Goal: Task Accomplishment & Management: Complete application form

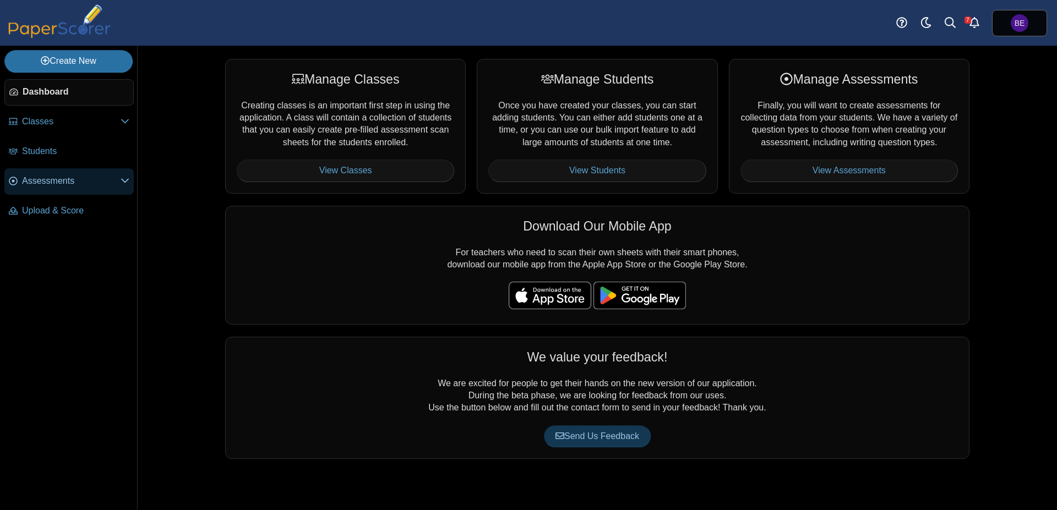
click at [54, 178] on span "Assessments" at bounding box center [71, 181] width 99 height 12
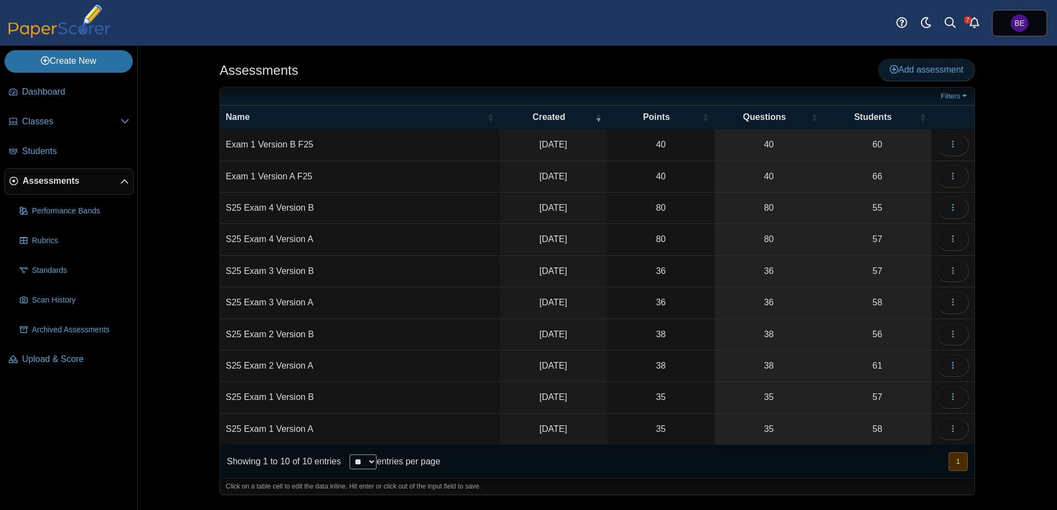
click at [896, 69] on icon at bounding box center [894, 69] width 9 height 9
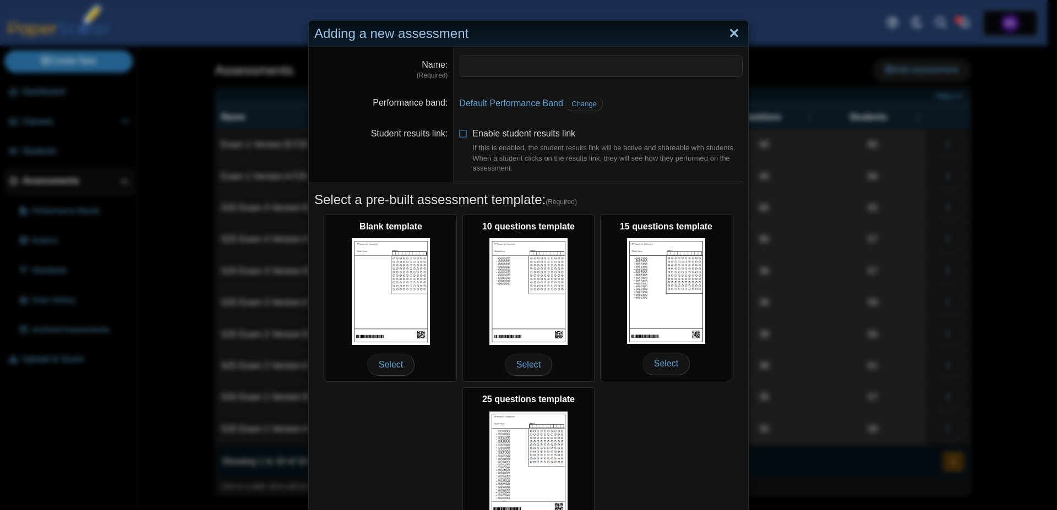
click at [727, 39] on link "Close" at bounding box center [734, 33] width 17 height 19
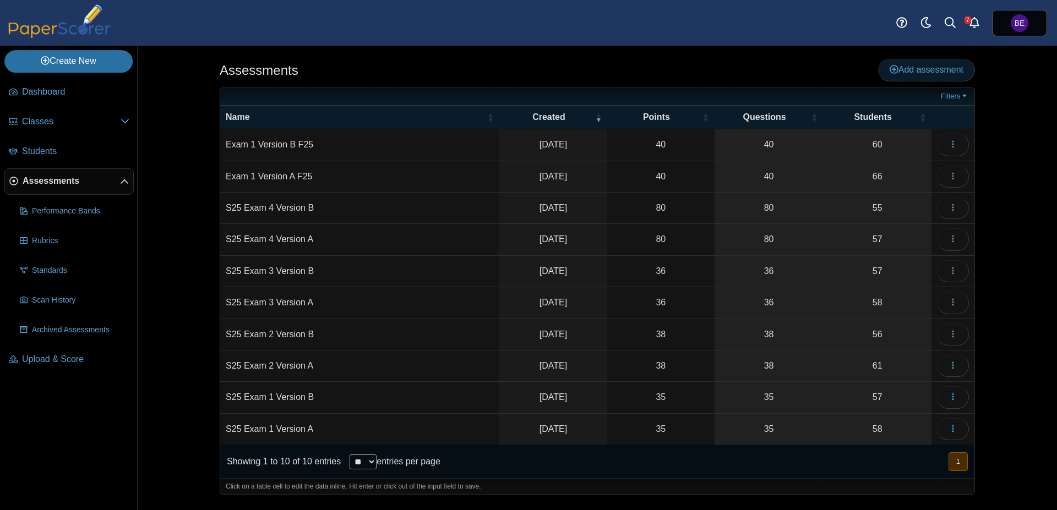
click at [901, 73] on span "Add assessment" at bounding box center [927, 69] width 74 height 9
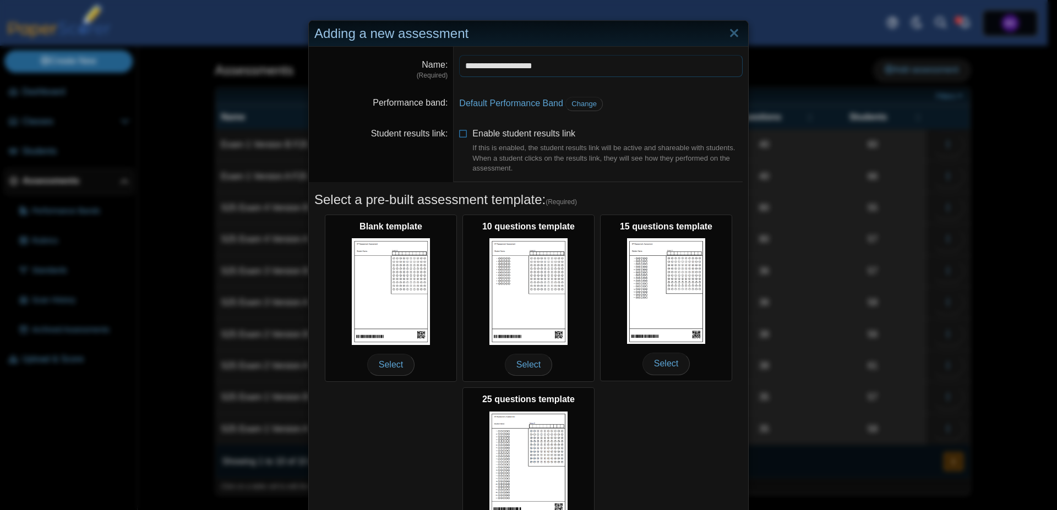
click at [489, 67] on input "**********" at bounding box center [601, 66] width 284 height 22
click at [524, 66] on input "**********" at bounding box center [601, 66] width 284 height 22
type input "**********"
click at [370, 81] on dt "Name (Required)" at bounding box center [381, 68] width 145 height 42
click at [575, 105] on span "Change" at bounding box center [583, 104] width 25 height 8
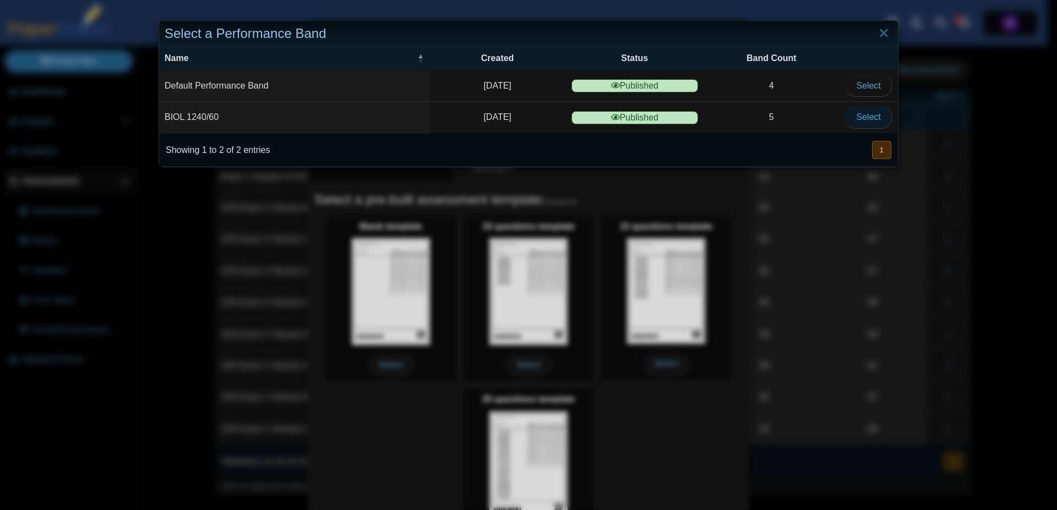
click at [858, 119] on span "Select" at bounding box center [869, 116] width 24 height 9
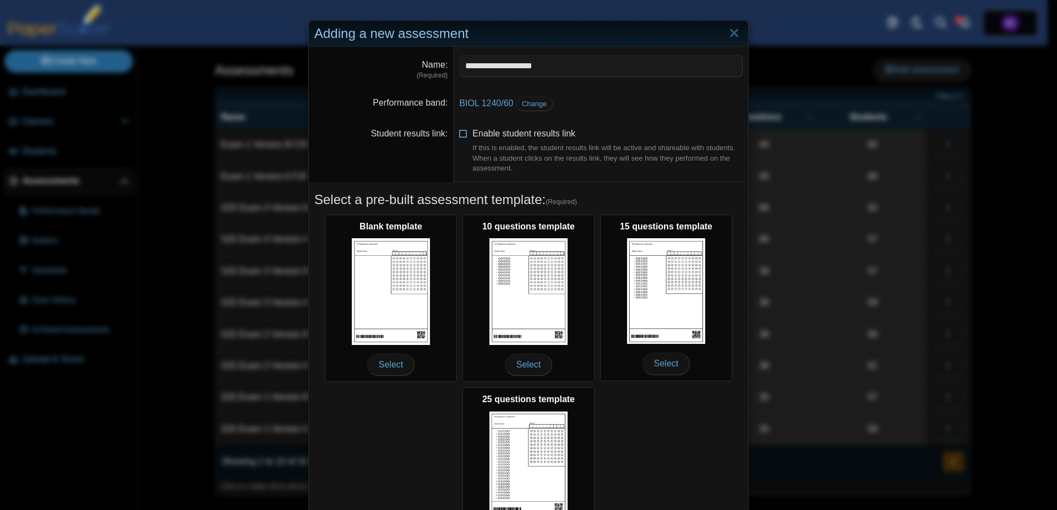
click at [459, 135] on icon at bounding box center [463, 132] width 9 height 8
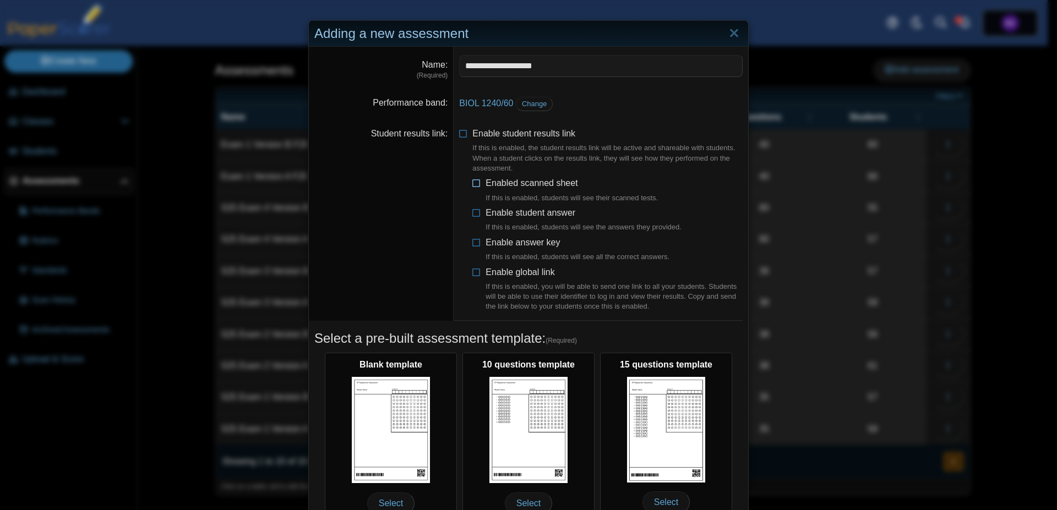
click at [472, 182] on icon at bounding box center [476, 181] width 9 height 8
click at [473, 211] on icon at bounding box center [476, 211] width 9 height 8
click at [472, 240] on icon at bounding box center [476, 241] width 9 height 8
click at [472, 270] on icon at bounding box center [476, 270] width 9 height 8
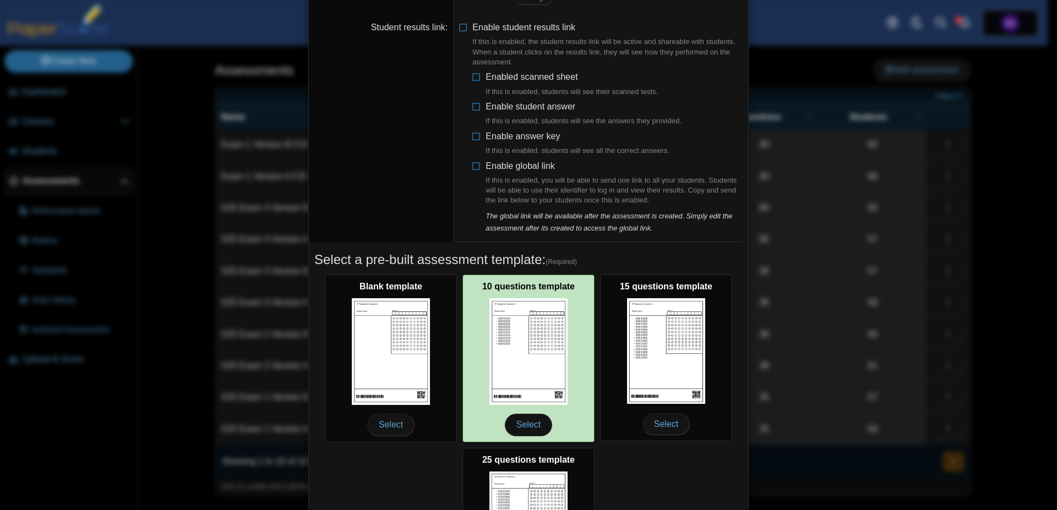
scroll to position [254, 0]
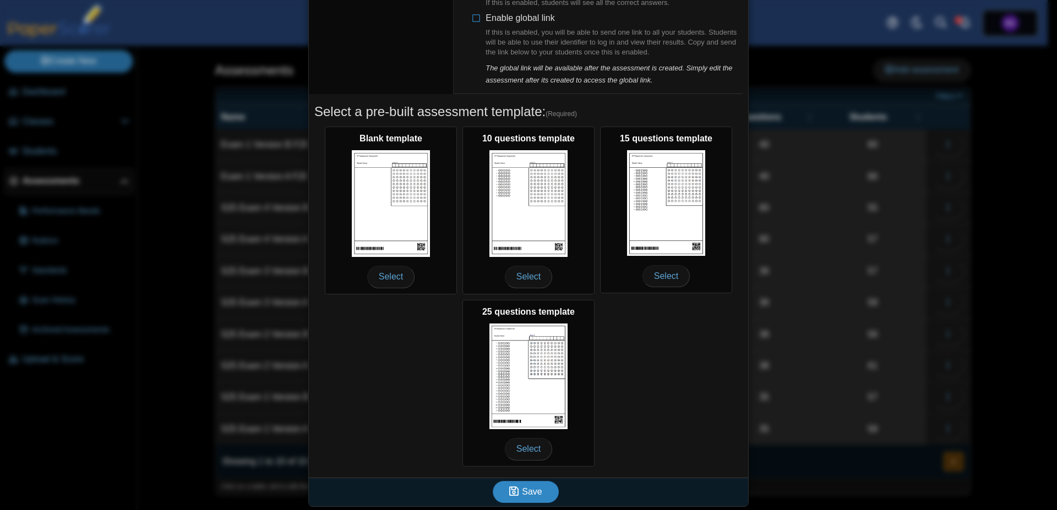
click at [525, 492] on span "Save" at bounding box center [532, 491] width 20 height 9
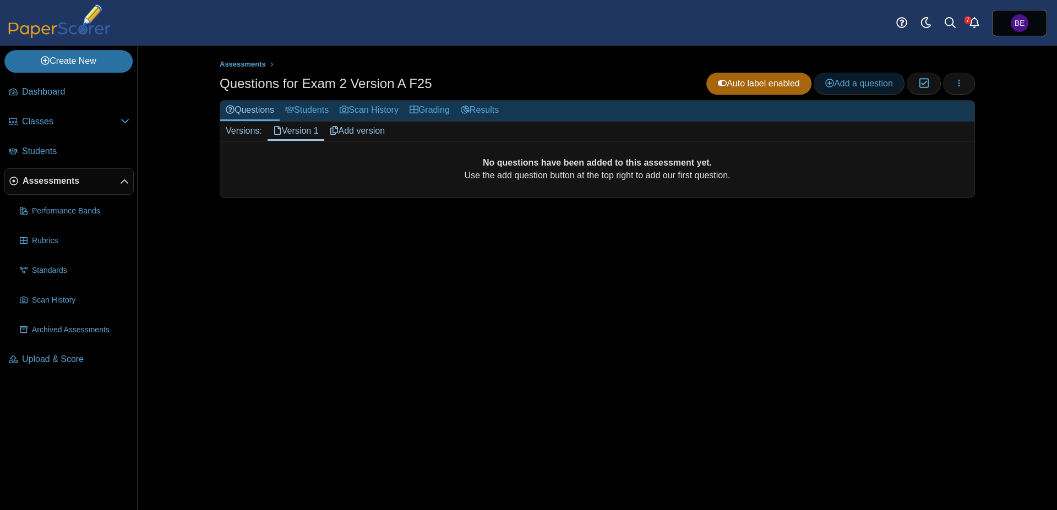
click at [843, 79] on span "Add a question" at bounding box center [859, 83] width 68 height 9
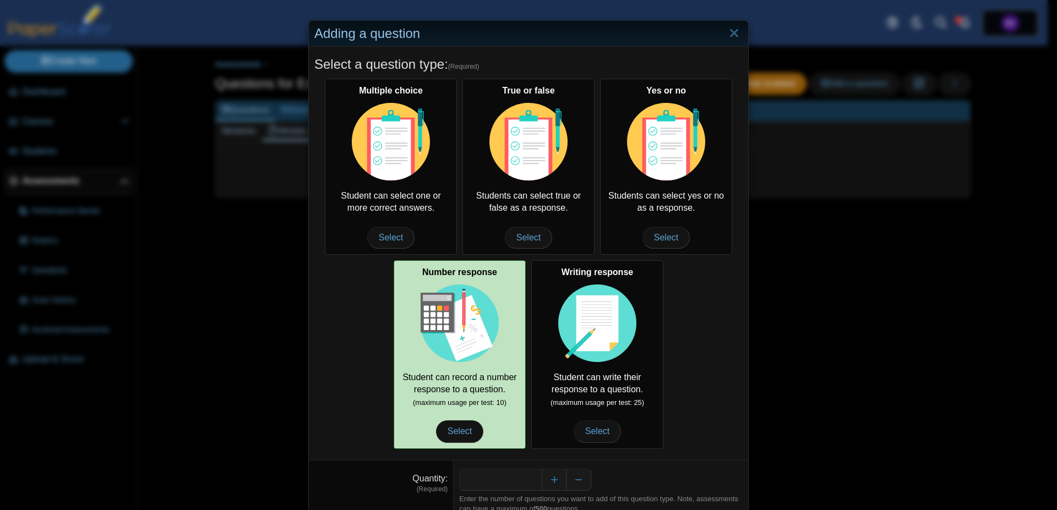
click at [456, 400] on small "(maximum usage per test: 10)" at bounding box center [460, 403] width 94 height 8
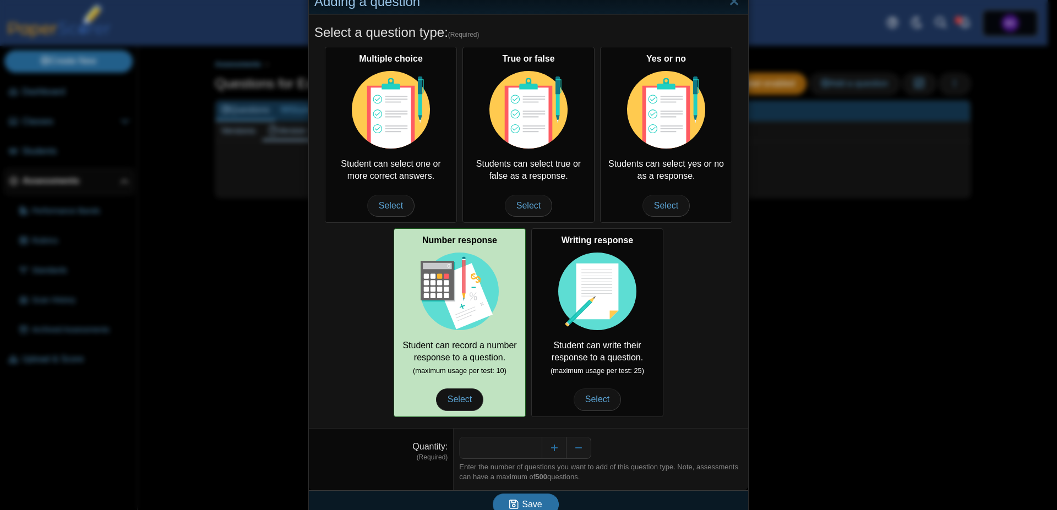
scroll to position [45, 0]
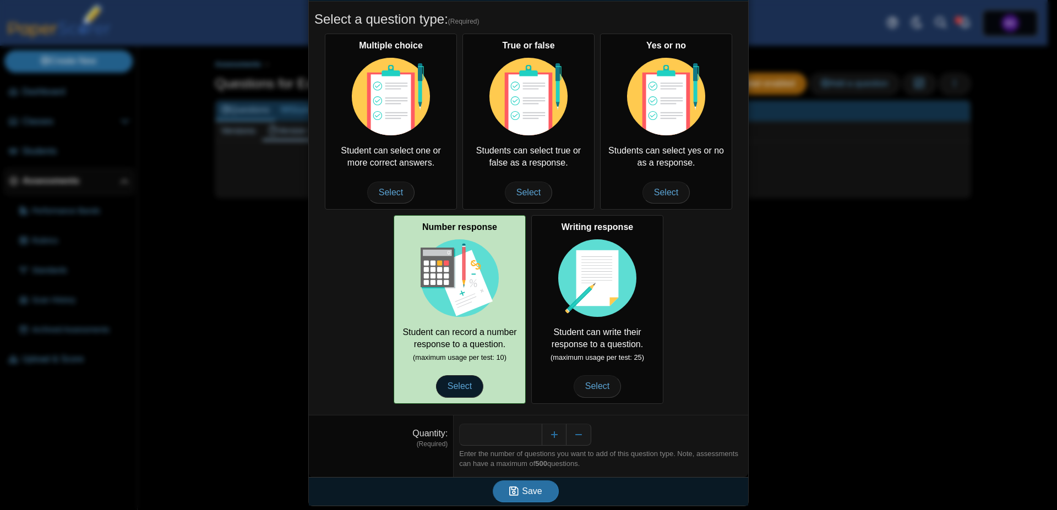
click at [460, 386] on span "Select" at bounding box center [459, 386] width 47 height 22
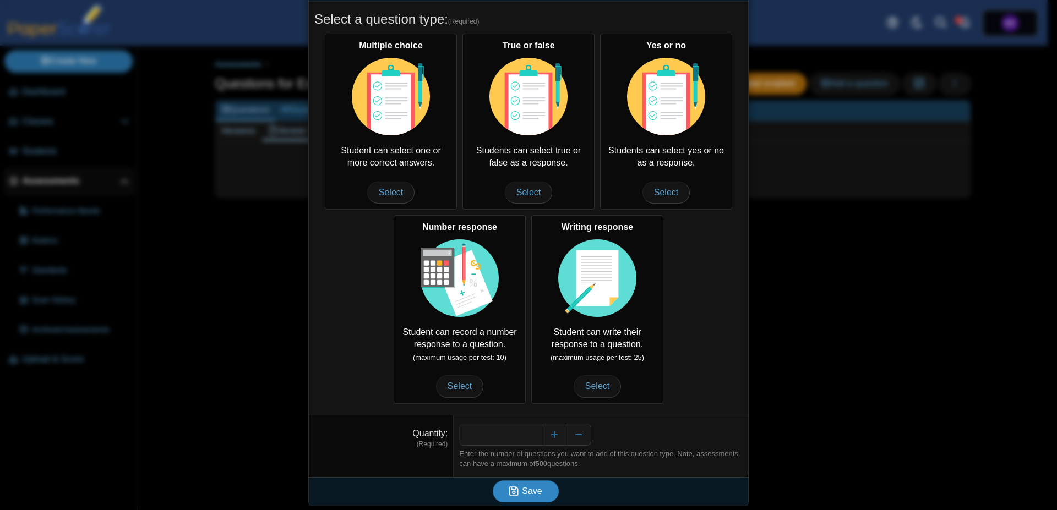
click at [531, 490] on span "Save" at bounding box center [532, 491] width 20 height 9
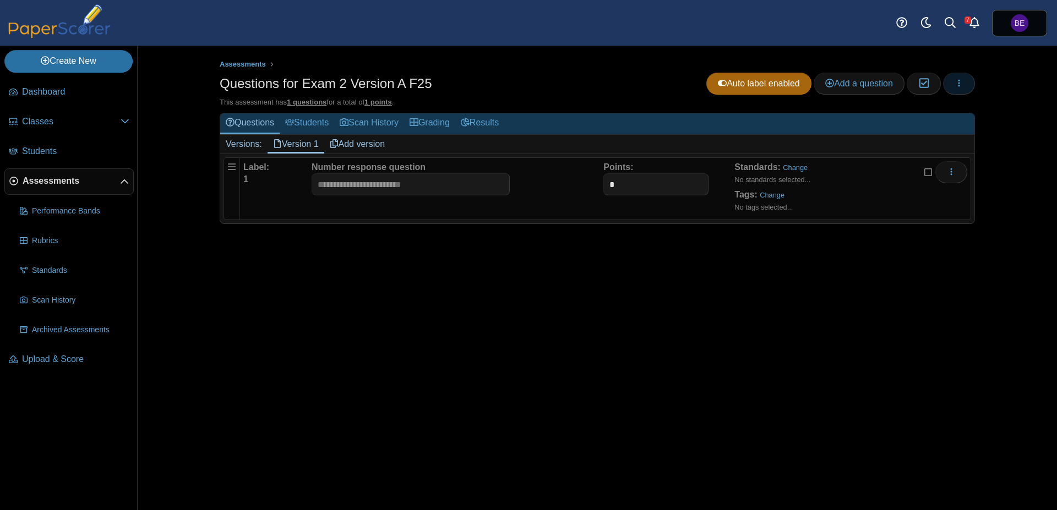
click at [956, 84] on icon "button" at bounding box center [959, 83] width 9 height 9
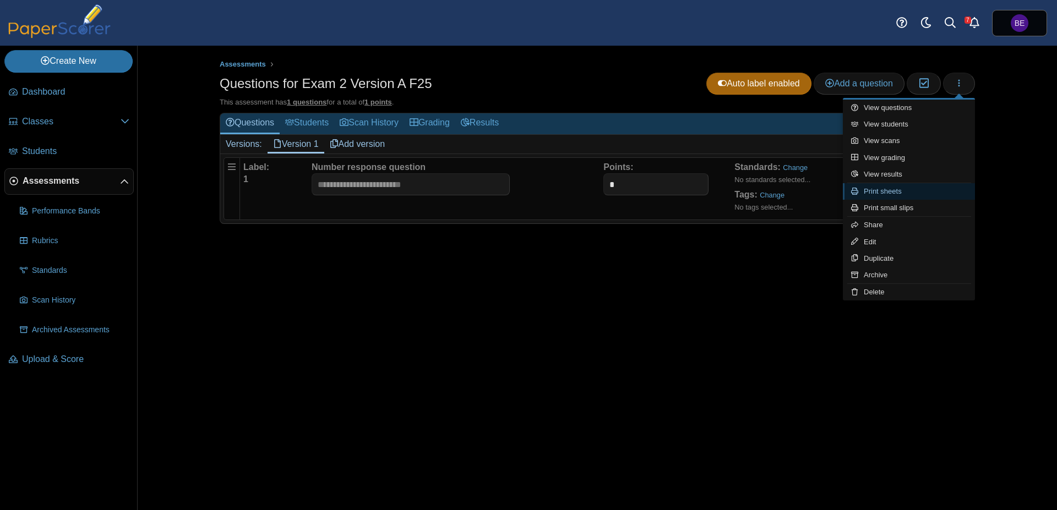
click at [898, 195] on link "Print sheets" at bounding box center [909, 191] width 132 height 17
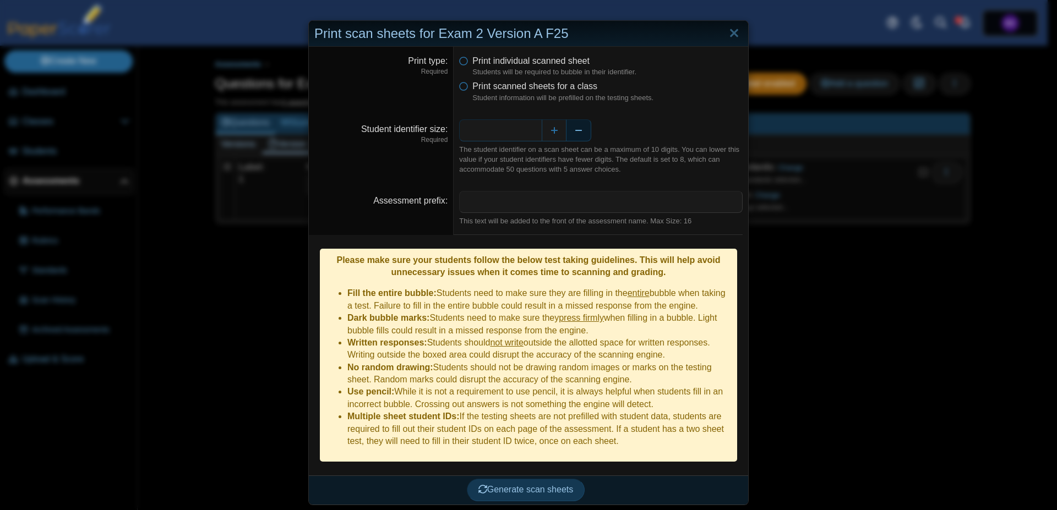
click at [578, 130] on button "Decrease" at bounding box center [578, 130] width 25 height 22
type input "*"
click at [522, 485] on span "Generate scan sheets" at bounding box center [525, 489] width 95 height 9
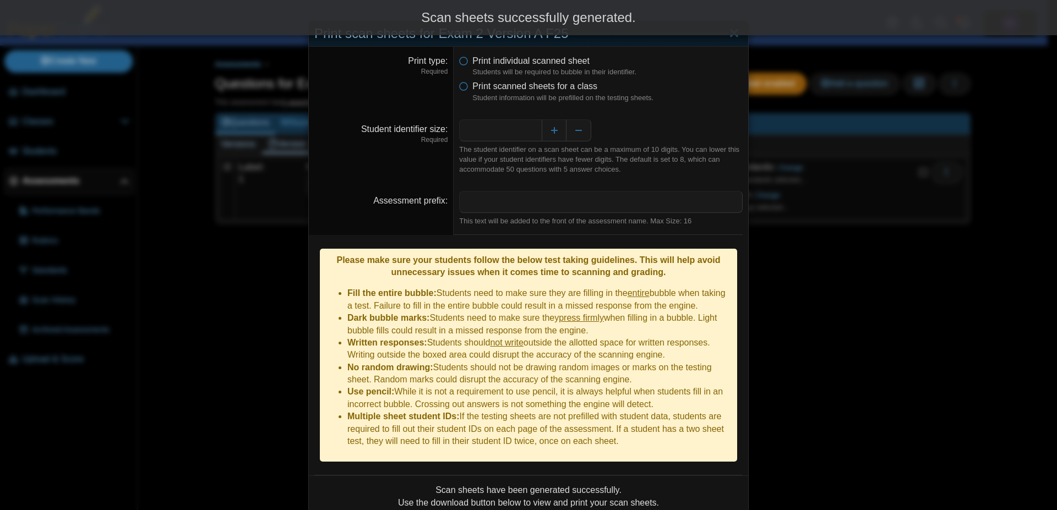
scroll to position [73, 0]
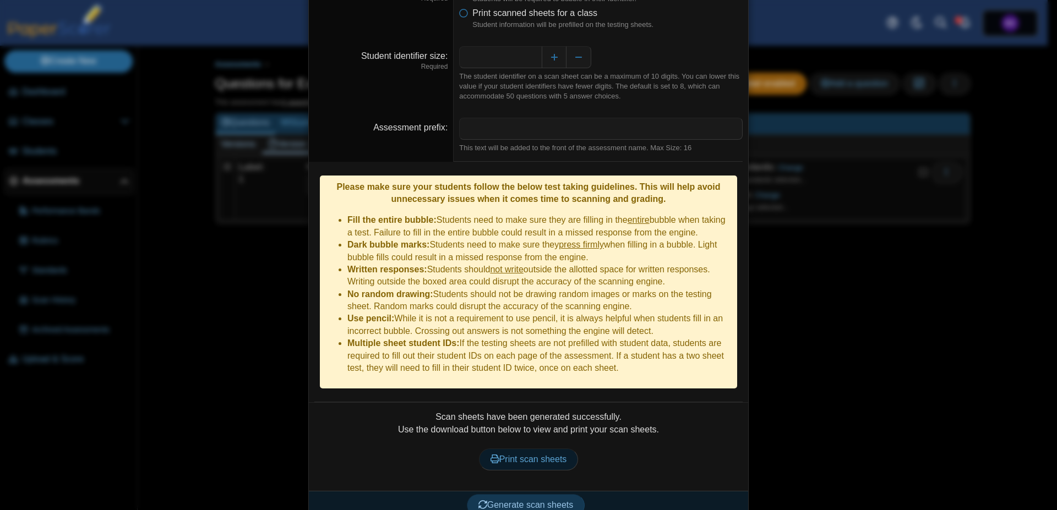
click at [520, 455] on span "Print scan sheets" at bounding box center [528, 459] width 77 height 9
click at [873, 401] on div "**********" at bounding box center [528, 255] width 1057 height 510
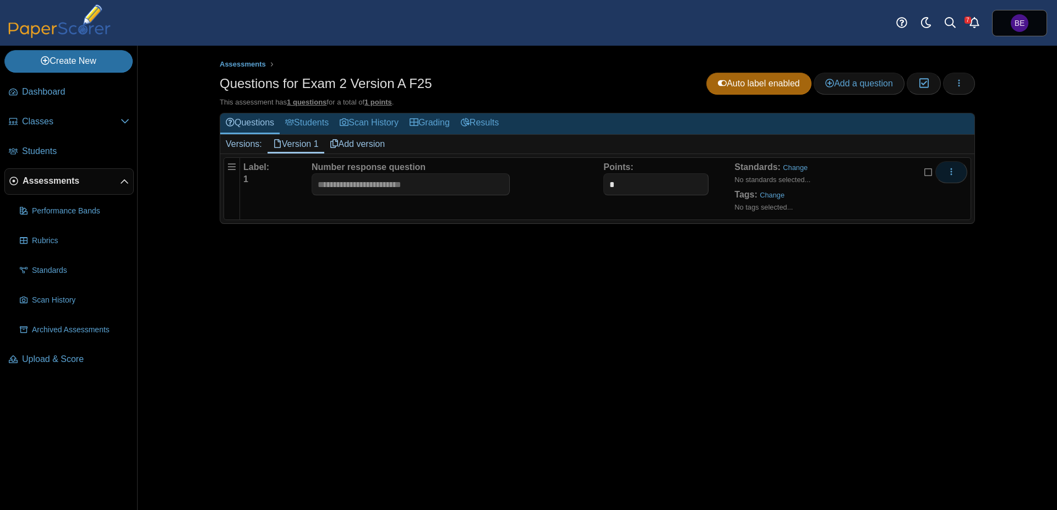
click at [952, 171] on icon "More options" at bounding box center [951, 171] width 9 height 9
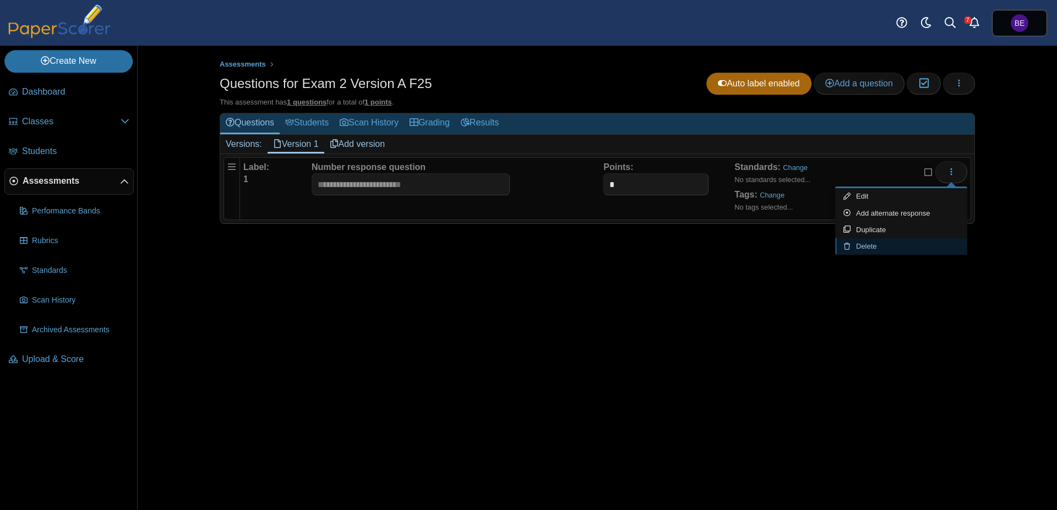
click at [888, 246] on link "Delete" at bounding box center [901, 246] width 132 height 17
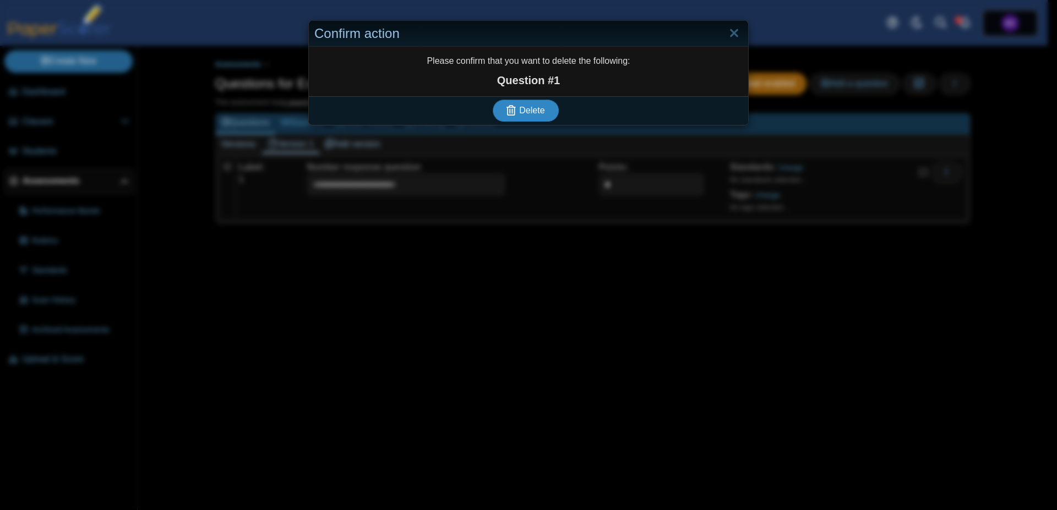
click at [520, 111] on span "Delete" at bounding box center [531, 110] width 25 height 9
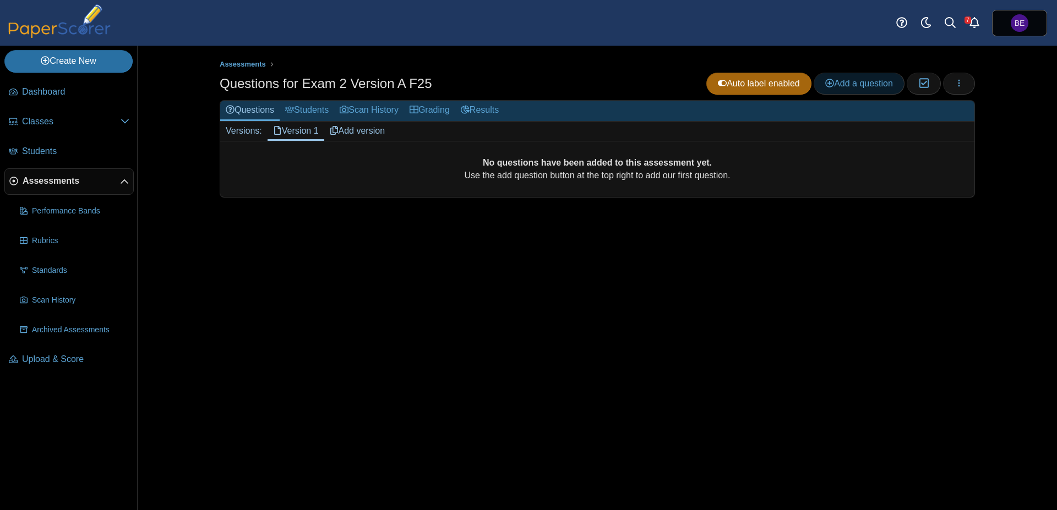
click at [865, 87] on span "Add a question" at bounding box center [859, 83] width 68 height 9
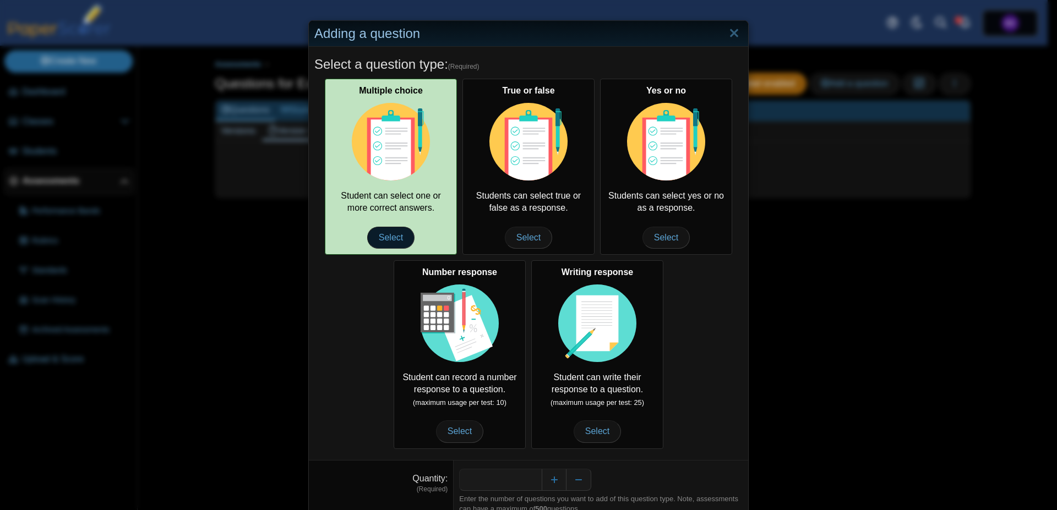
click at [389, 239] on span "Select" at bounding box center [390, 238] width 47 height 22
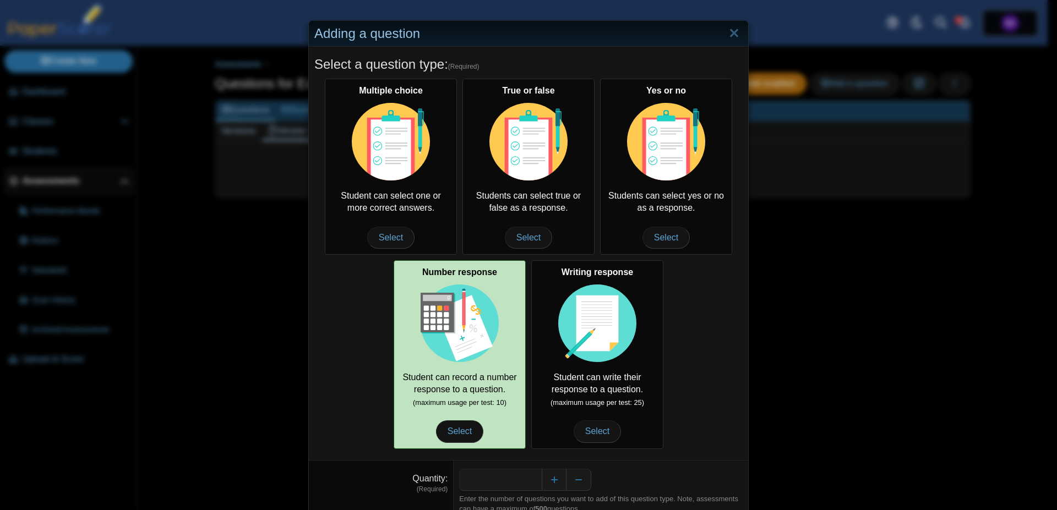
scroll to position [45, 0]
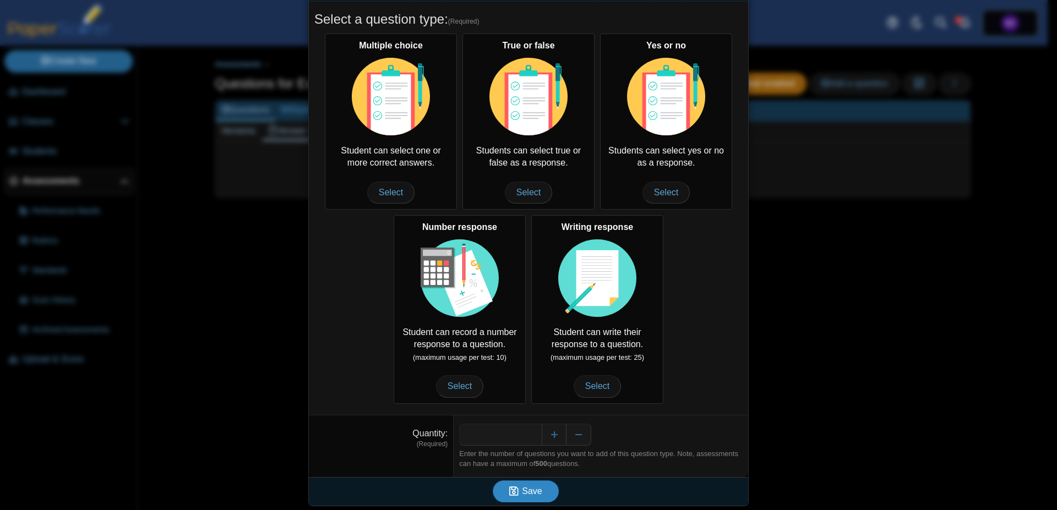
click at [522, 488] on span "Save" at bounding box center [532, 491] width 20 height 9
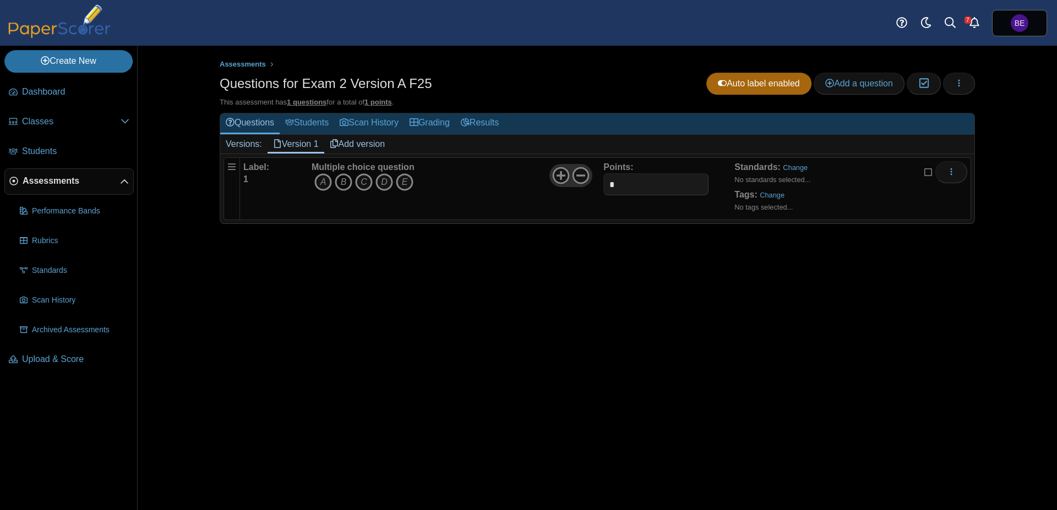
click at [345, 183] on icon "B" at bounding box center [344, 182] width 18 height 18
click at [385, 183] on icon "D" at bounding box center [384, 182] width 18 height 18
click at [952, 175] on icon "More options" at bounding box center [951, 171] width 9 height 9
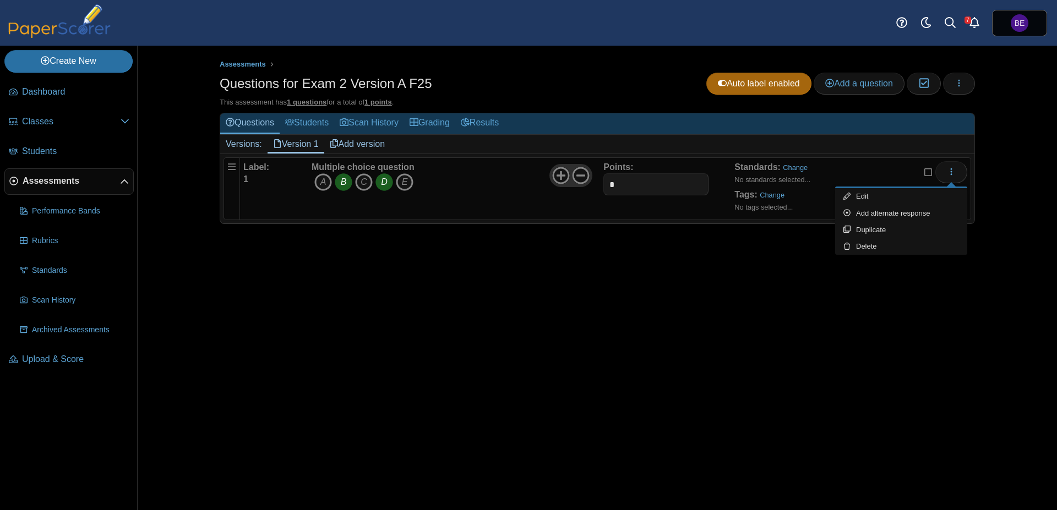
click at [471, 287] on div "Assessments Questions for Exam 2 Version A F25 Auto label enabled Add a questio…" at bounding box center [597, 278] width 826 height 465
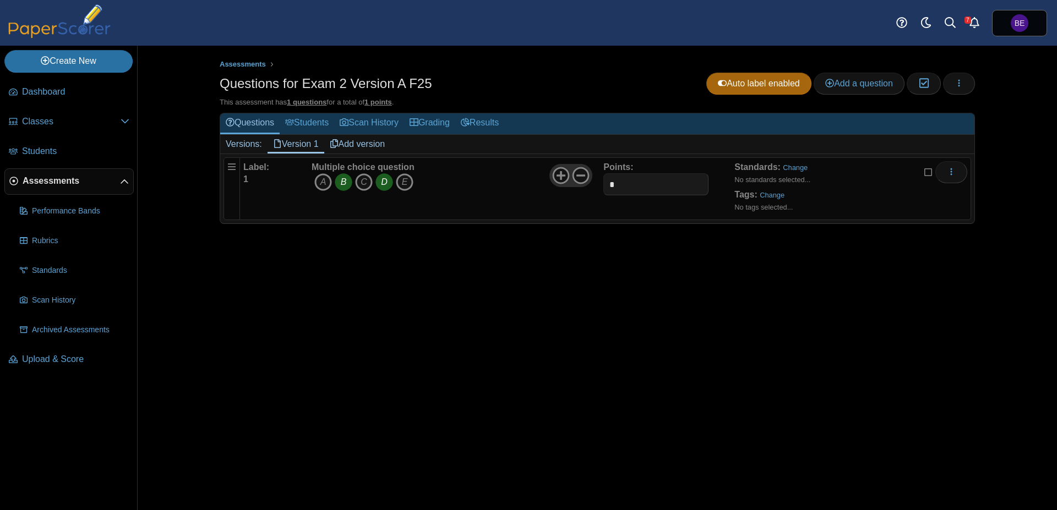
click at [52, 180] on span "Assessments" at bounding box center [71, 181] width 97 height 12
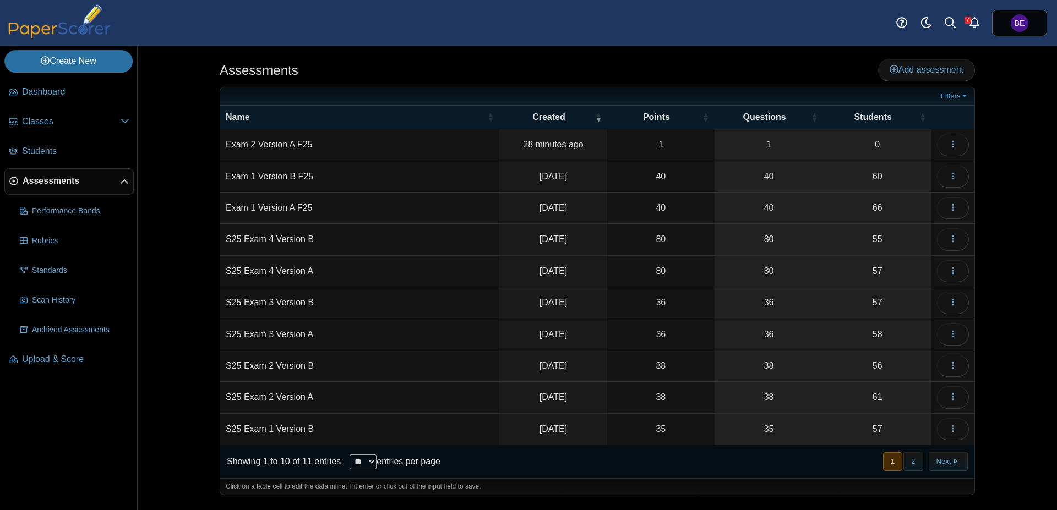
click at [290, 365] on td "S25 Exam 2 Version B" at bounding box center [359, 366] width 279 height 31
click at [873, 374] on link "56" at bounding box center [877, 366] width 108 height 31
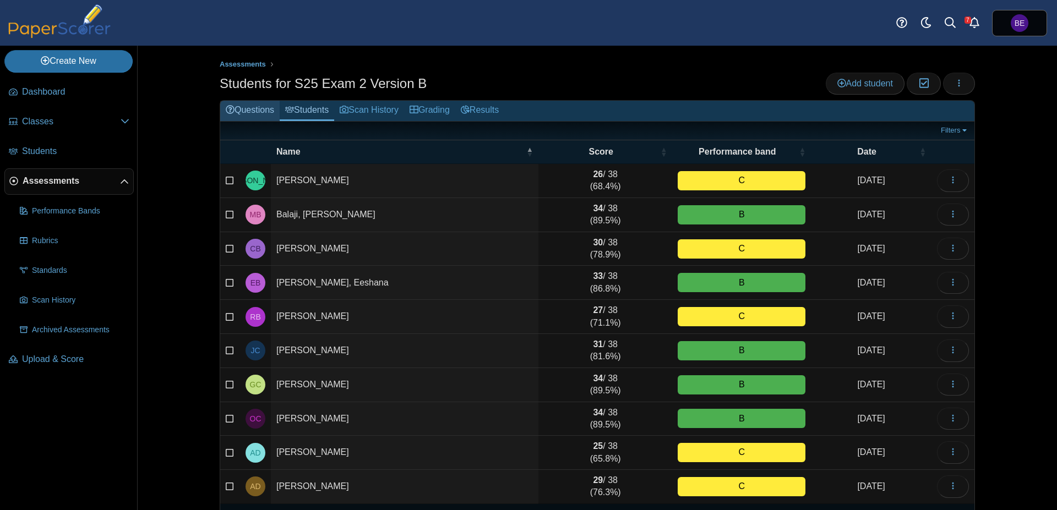
click at [245, 105] on link "Questions" at bounding box center [249, 111] width 59 height 20
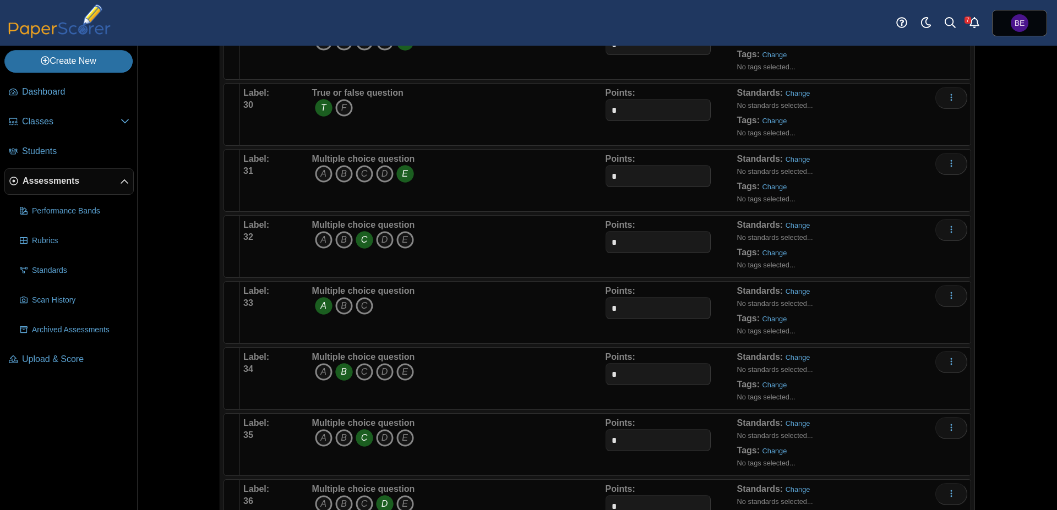
scroll to position [2200, 0]
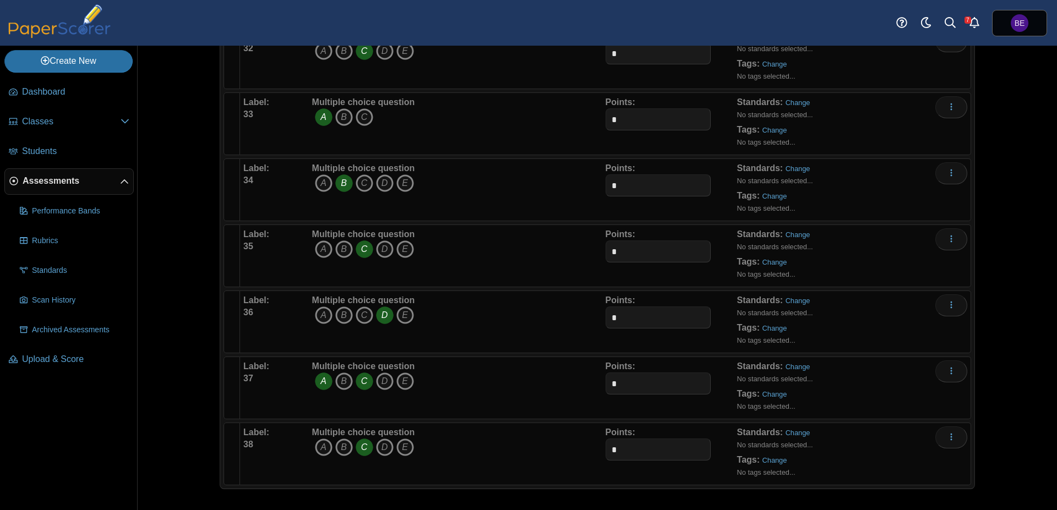
click at [58, 185] on span "Assessments" at bounding box center [71, 181] width 97 height 12
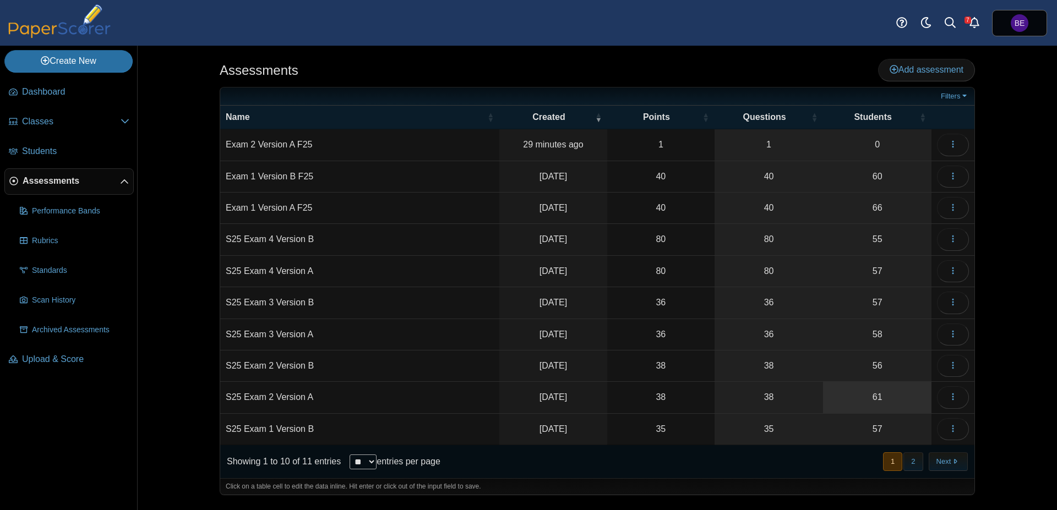
click at [858, 393] on link "61" at bounding box center [877, 397] width 108 height 31
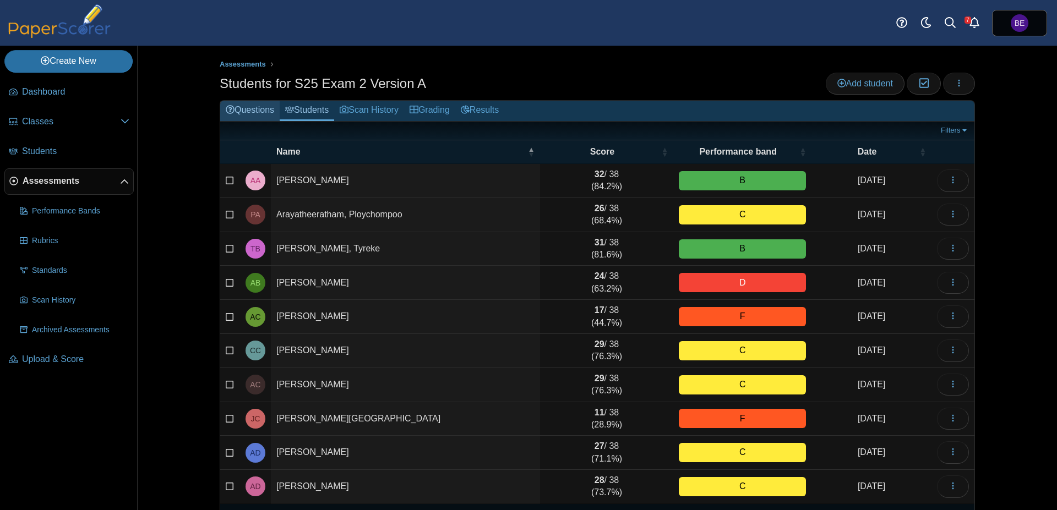
click at [247, 103] on link "Questions" at bounding box center [249, 111] width 59 height 20
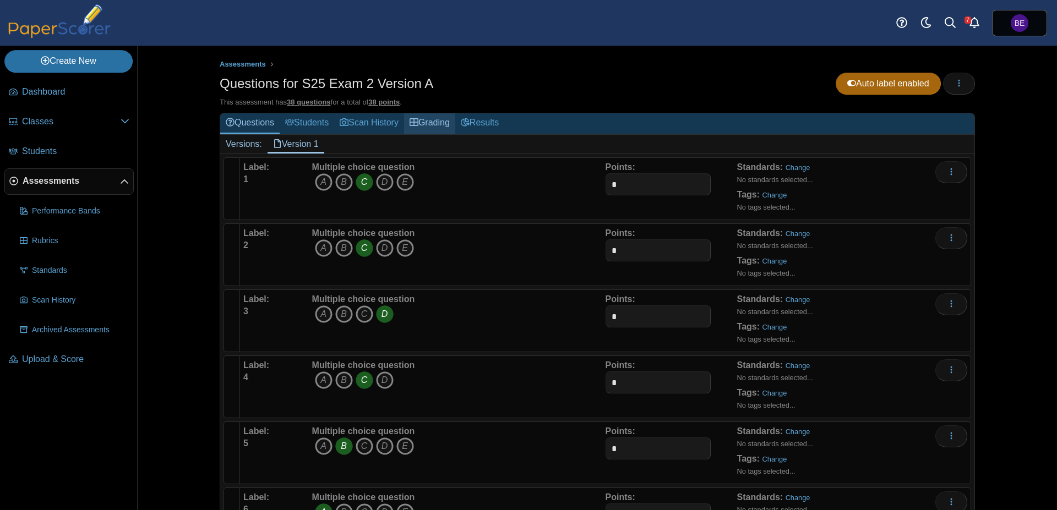
click at [435, 131] on link "Grading" at bounding box center [429, 123] width 51 height 20
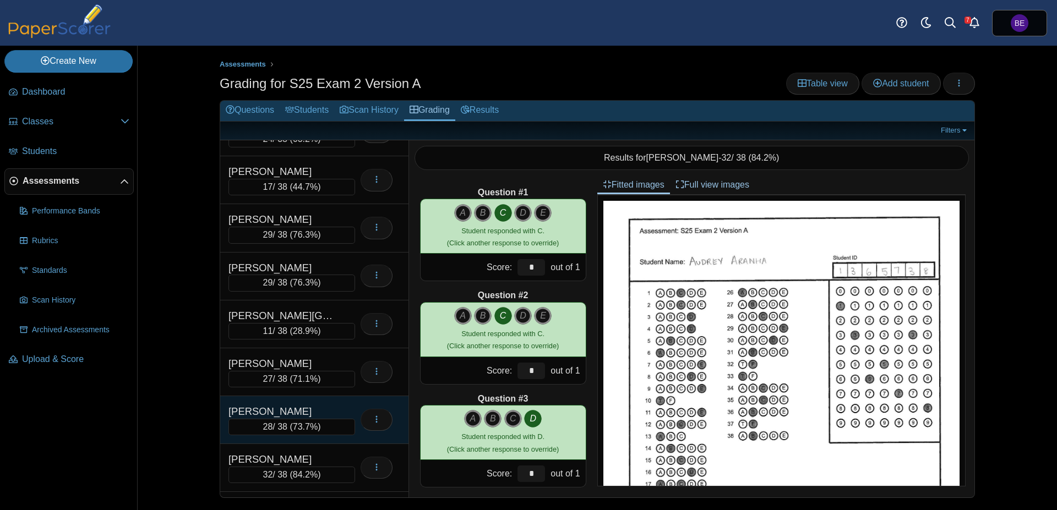
scroll to position [347, 0]
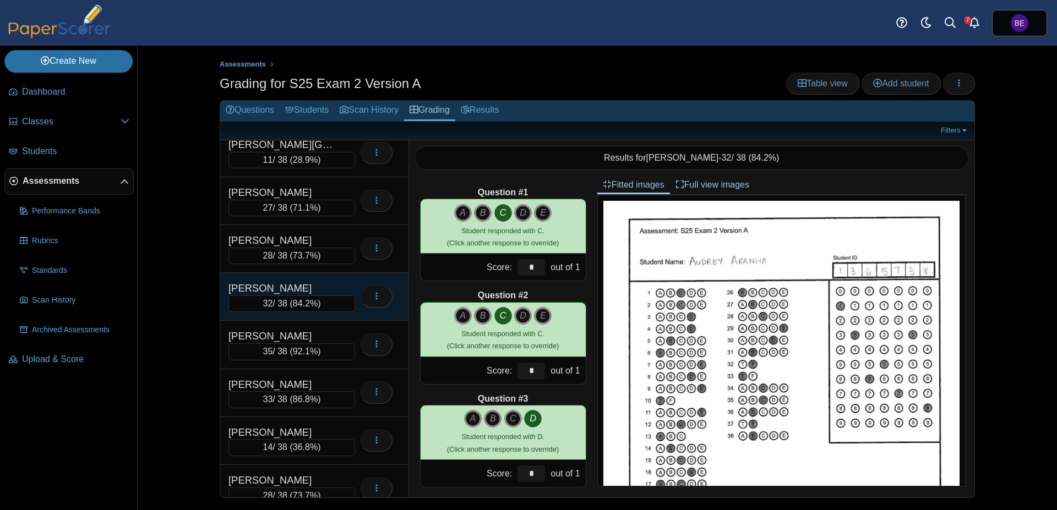
click at [312, 283] on div "[PERSON_NAME]" at bounding box center [283, 288] width 110 height 14
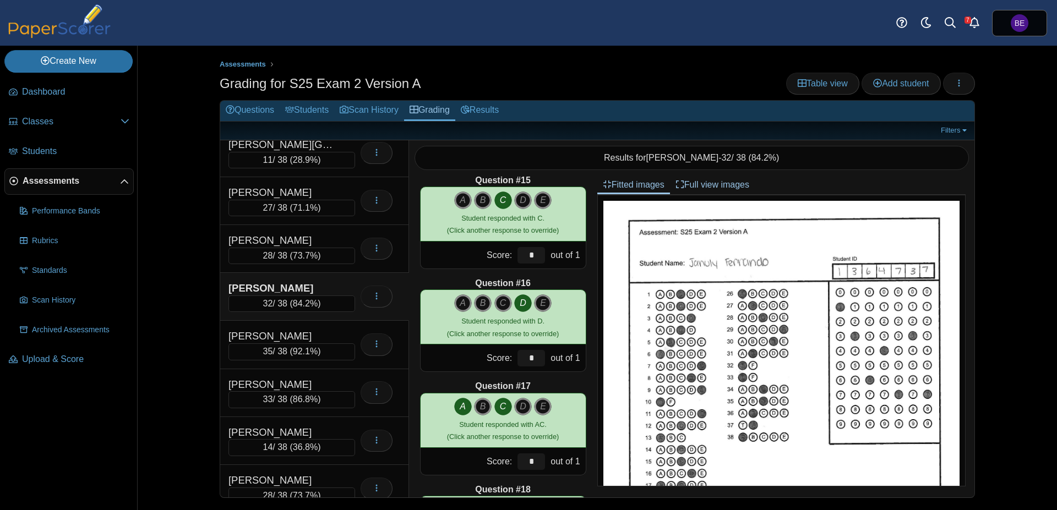
scroll to position [1526, 0]
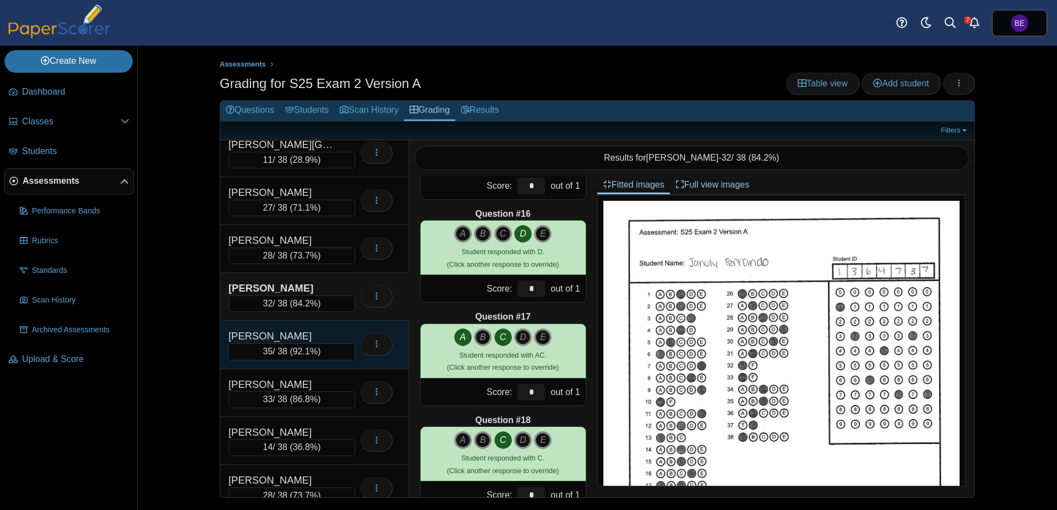
click at [314, 337] on div "[PERSON_NAME]" at bounding box center [283, 336] width 110 height 14
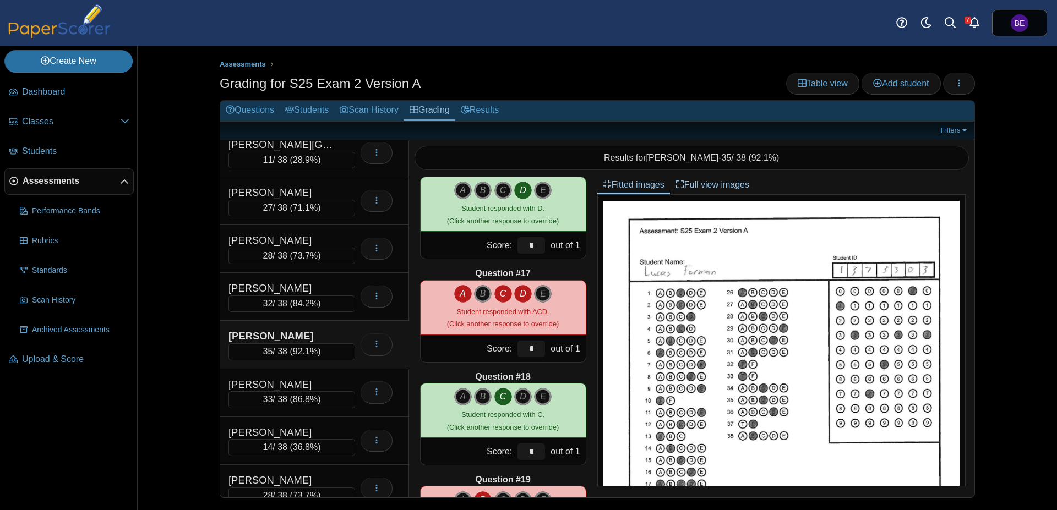
scroll to position [1595, 0]
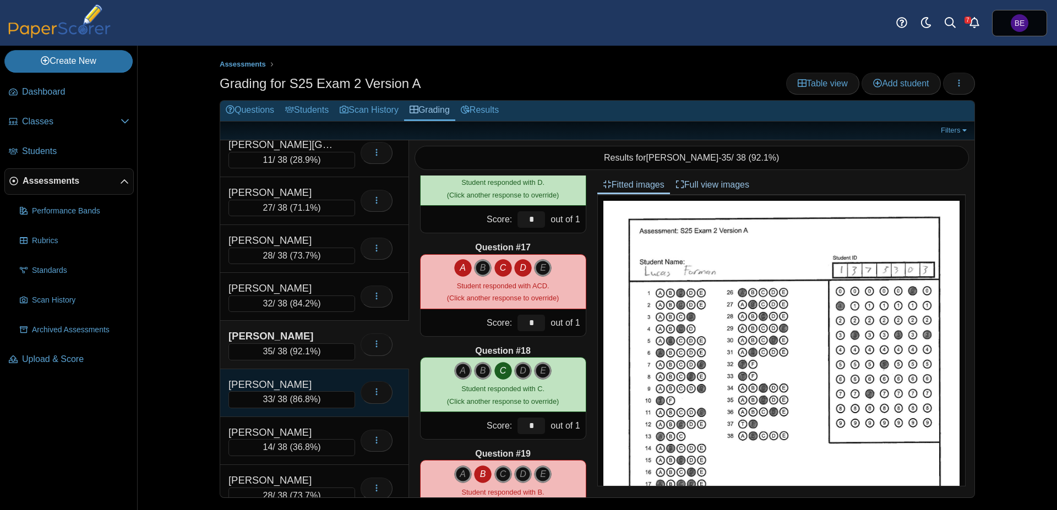
click at [316, 383] on div "[PERSON_NAME]" at bounding box center [283, 385] width 110 height 14
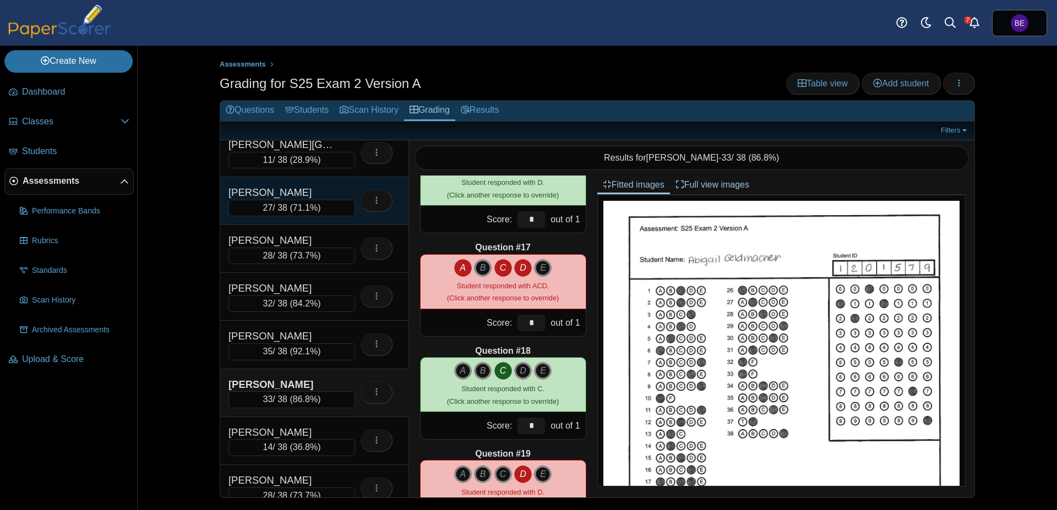
click at [310, 190] on div "[PERSON_NAME]" at bounding box center [283, 193] width 110 height 14
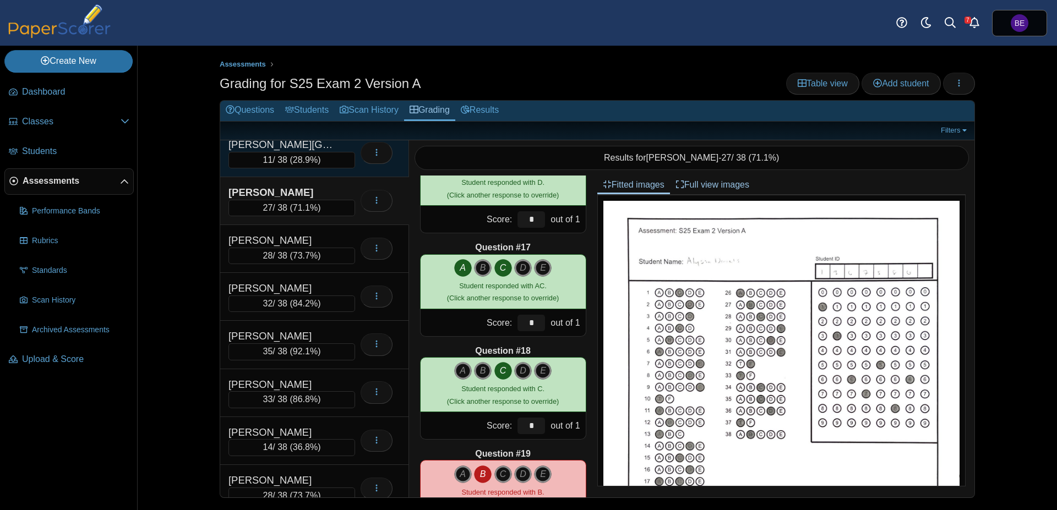
click at [309, 160] on span "28.9%" at bounding box center [305, 159] width 25 height 9
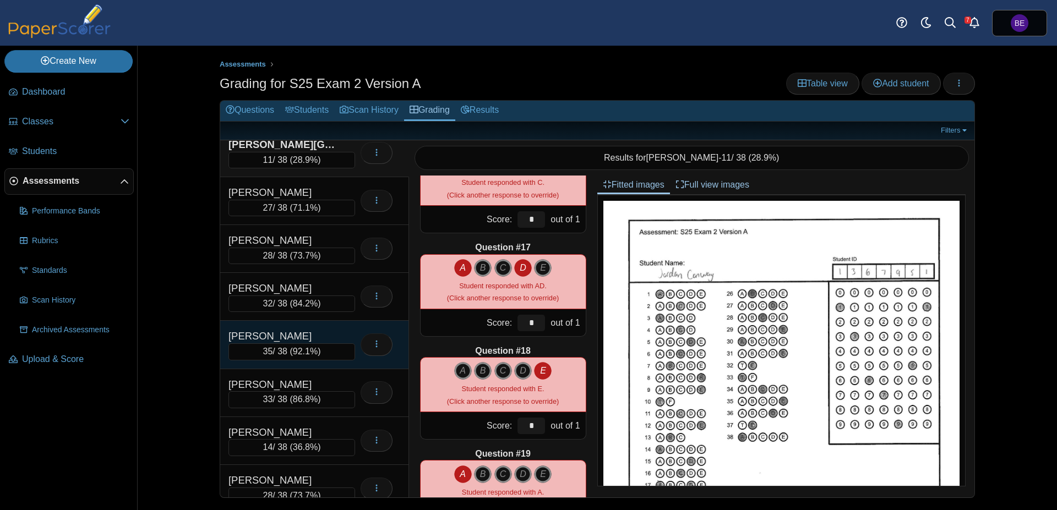
scroll to position [624, 0]
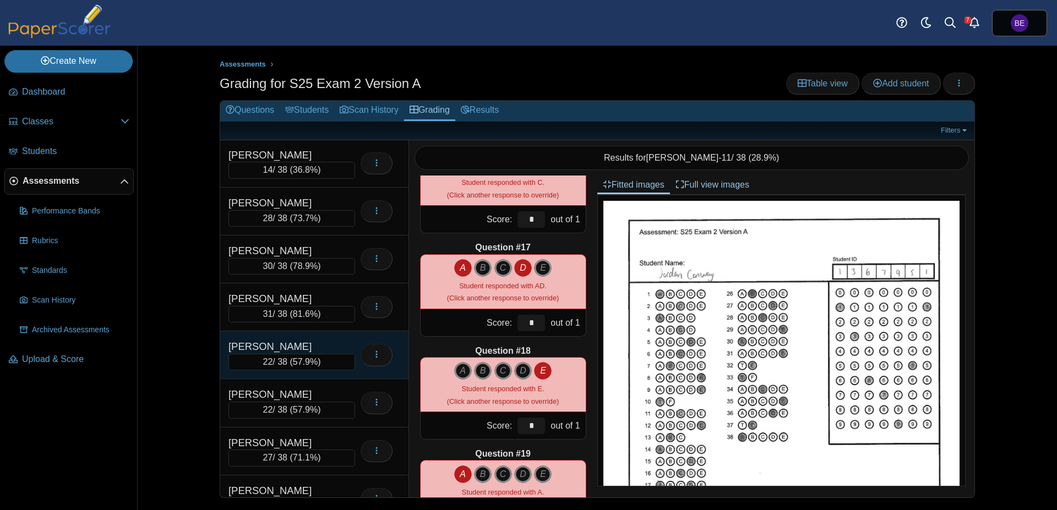
click at [311, 347] on div "[PERSON_NAME]" at bounding box center [283, 347] width 110 height 14
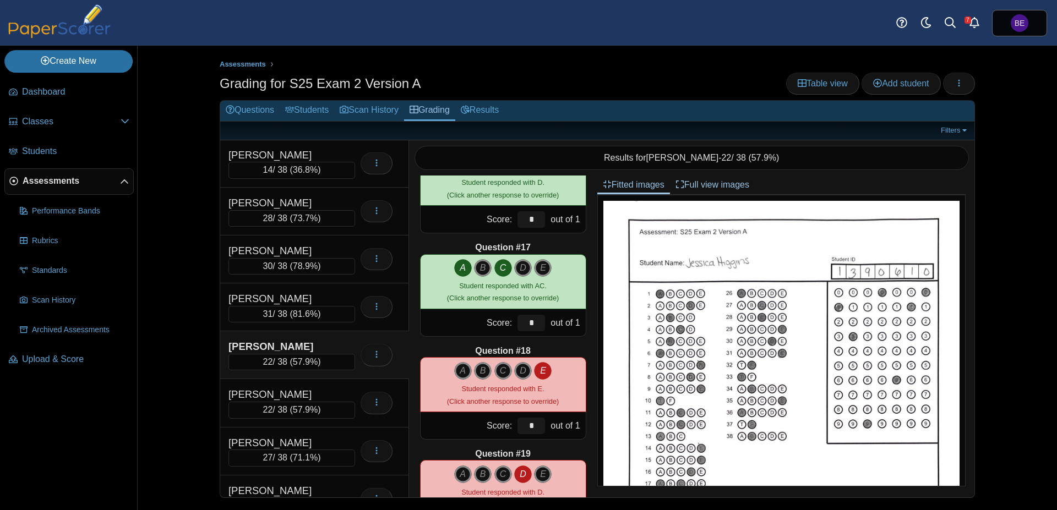
scroll to position [1595, 0]
